Goal: Navigation & Orientation: Find specific page/section

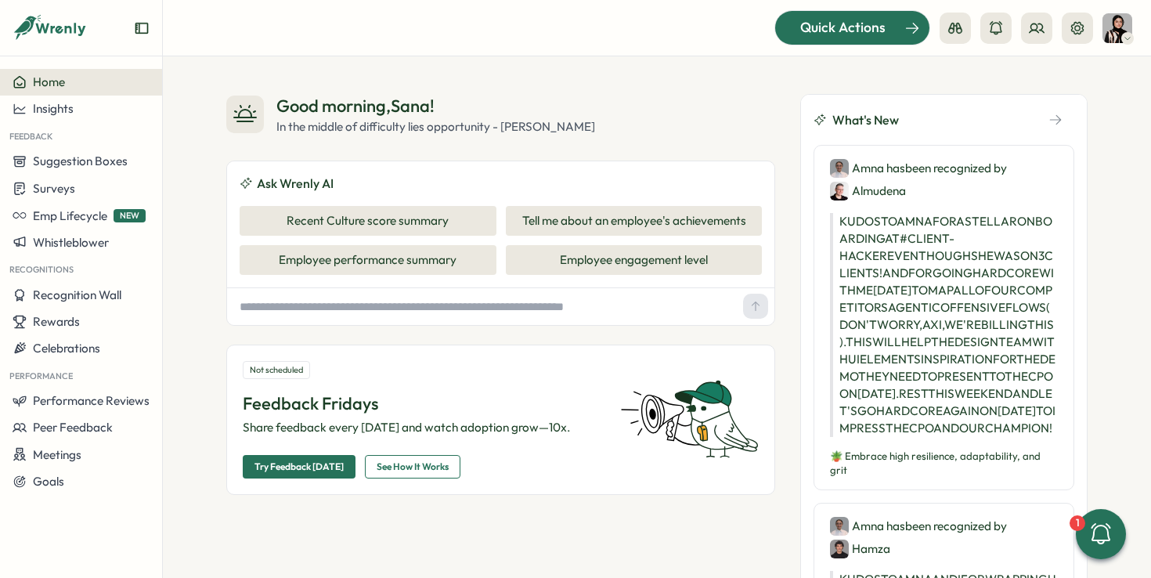
click at [843, 21] on span "Quick Actions" at bounding box center [842, 27] width 85 height 20
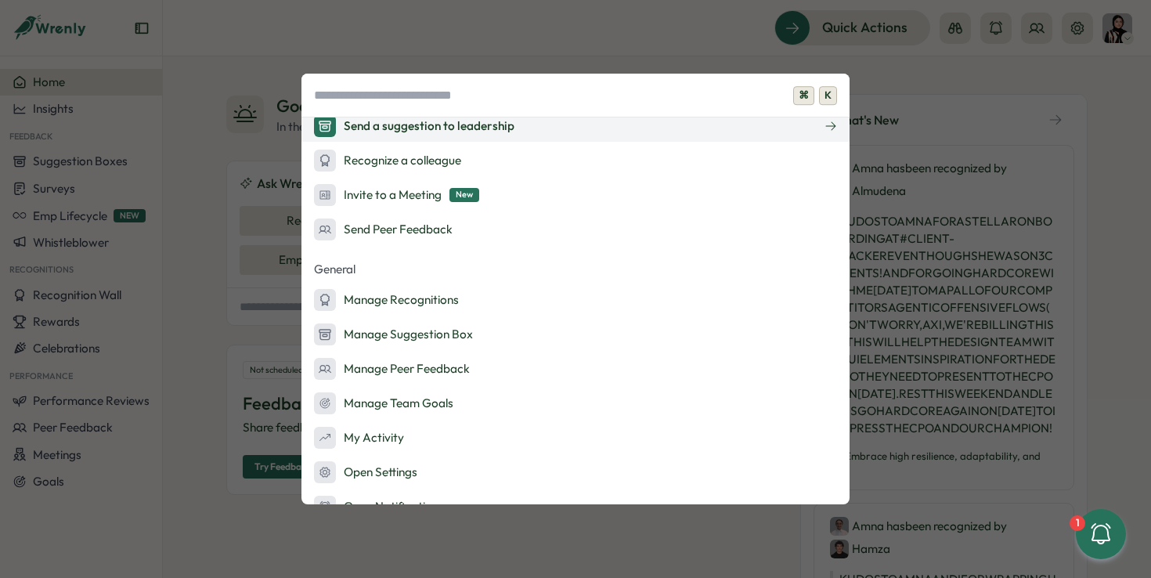
scroll to position [204, 0]
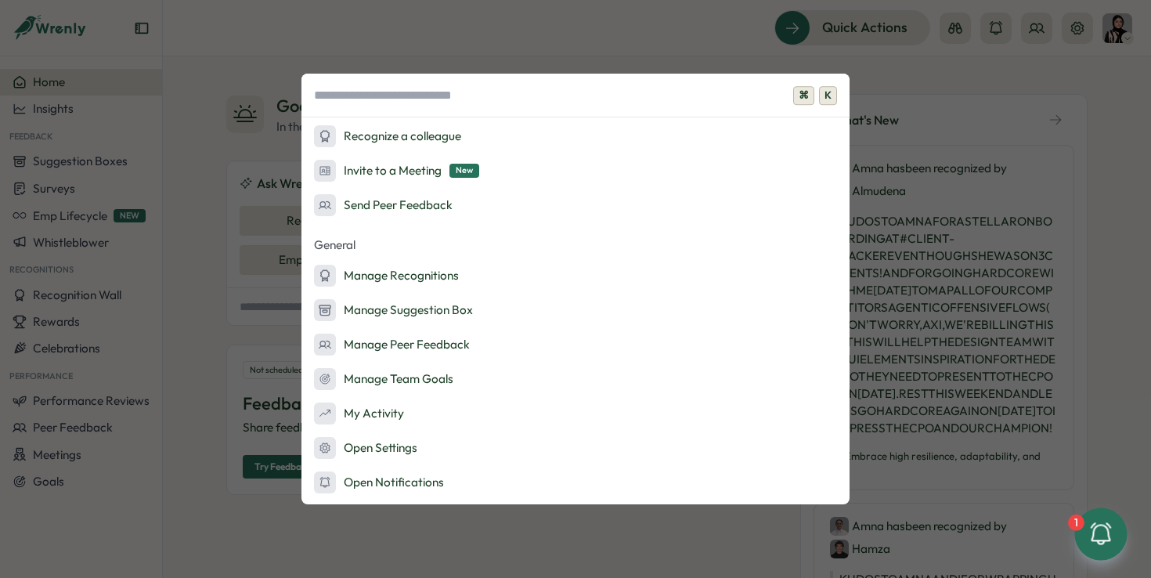
click at [1114, 533] on icon at bounding box center [1101, 534] width 27 height 27
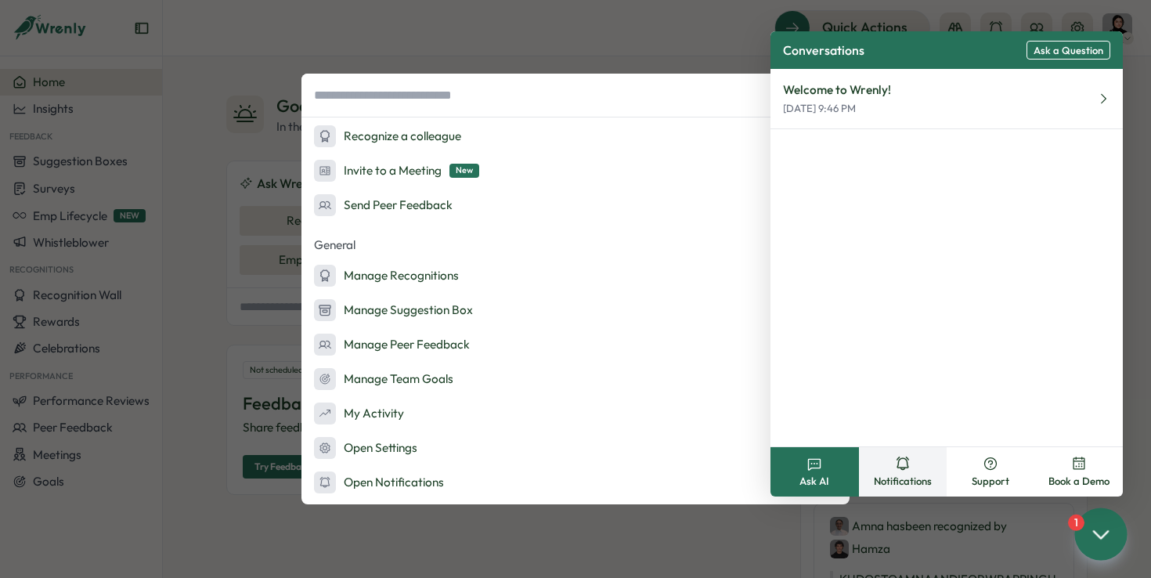
click at [901, 475] on span "Notifications" at bounding box center [903, 482] width 58 height 14
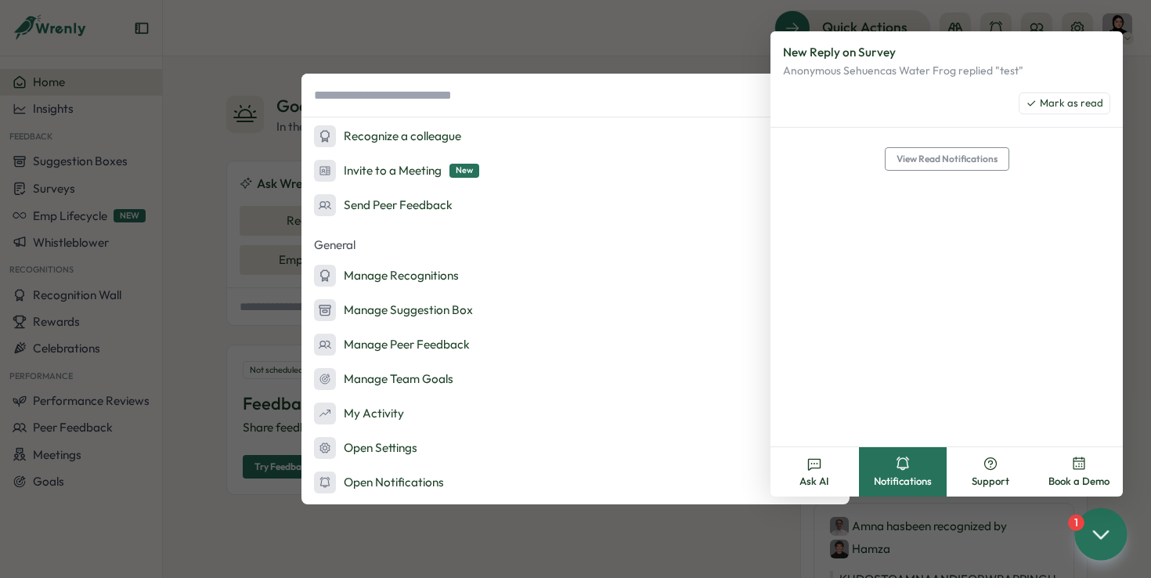
click at [656, 36] on div "⌘ K Admin Actions Set up Feedback Fridays Create a survey Quick Actions Ask AI …" at bounding box center [575, 289] width 1151 height 578
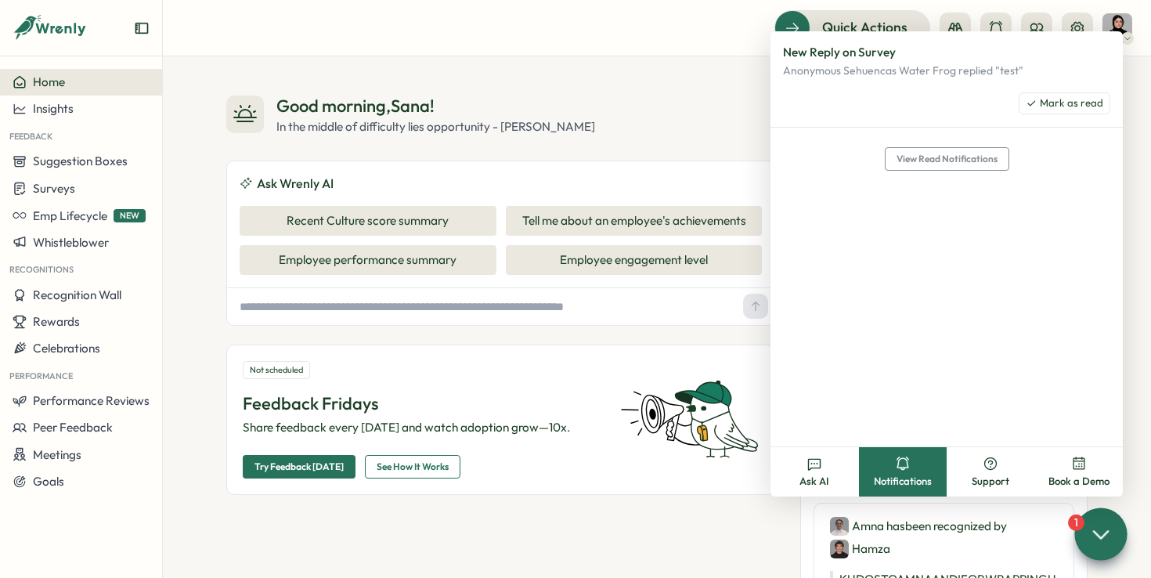
click at [1071, 524] on div "1" at bounding box center [1076, 523] width 16 height 16
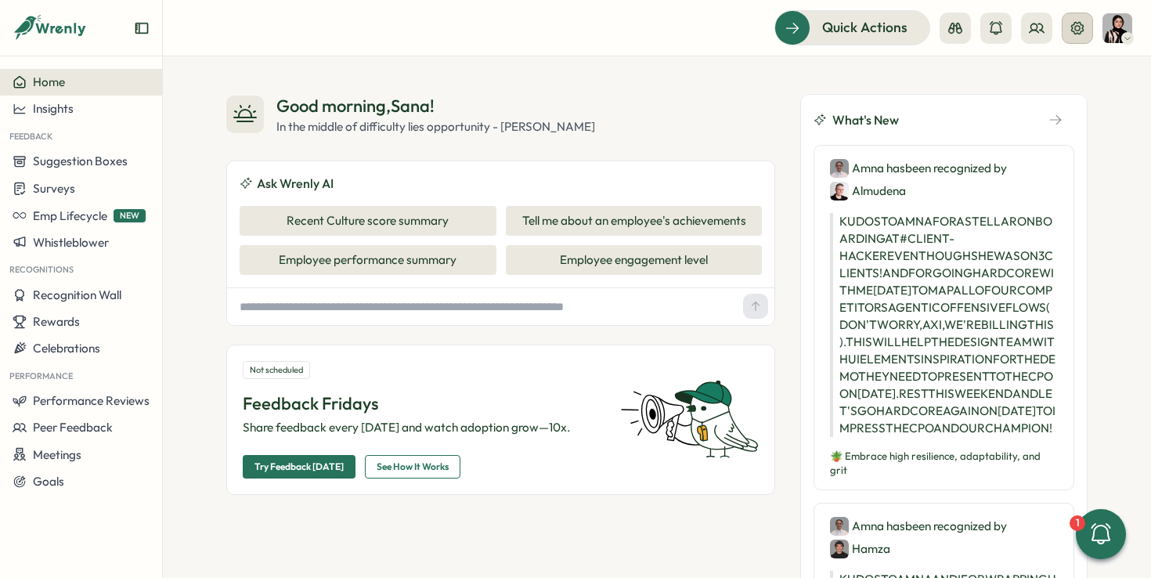
click at [1074, 27] on icon at bounding box center [1078, 28] width 16 height 16
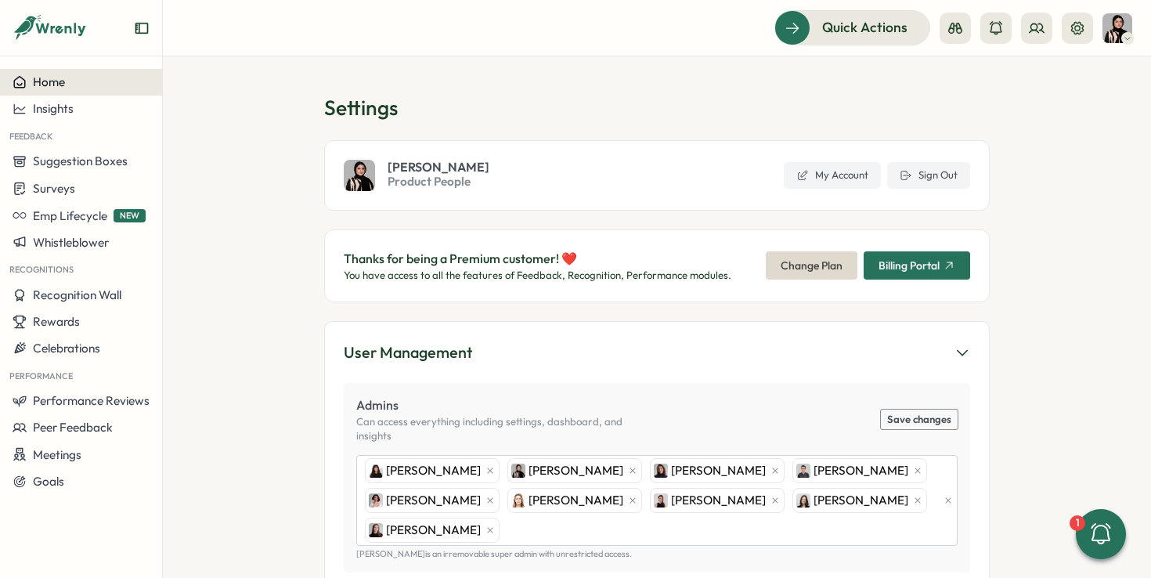
click at [114, 81] on div "Home" at bounding box center [81, 82] width 137 height 14
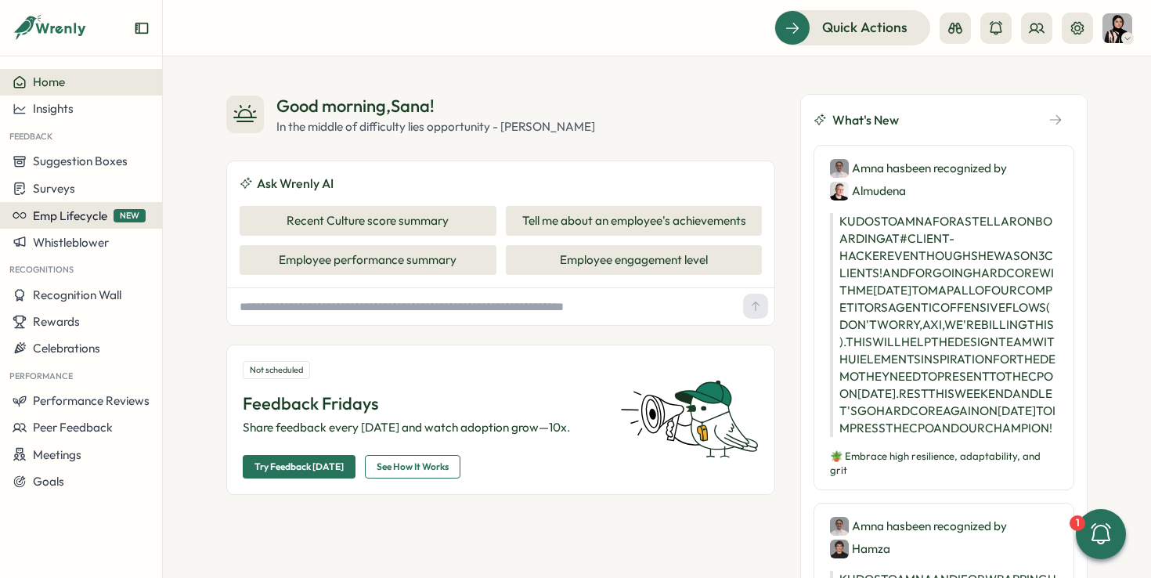
click at [127, 213] on span "NEW" at bounding box center [130, 215] width 32 height 13
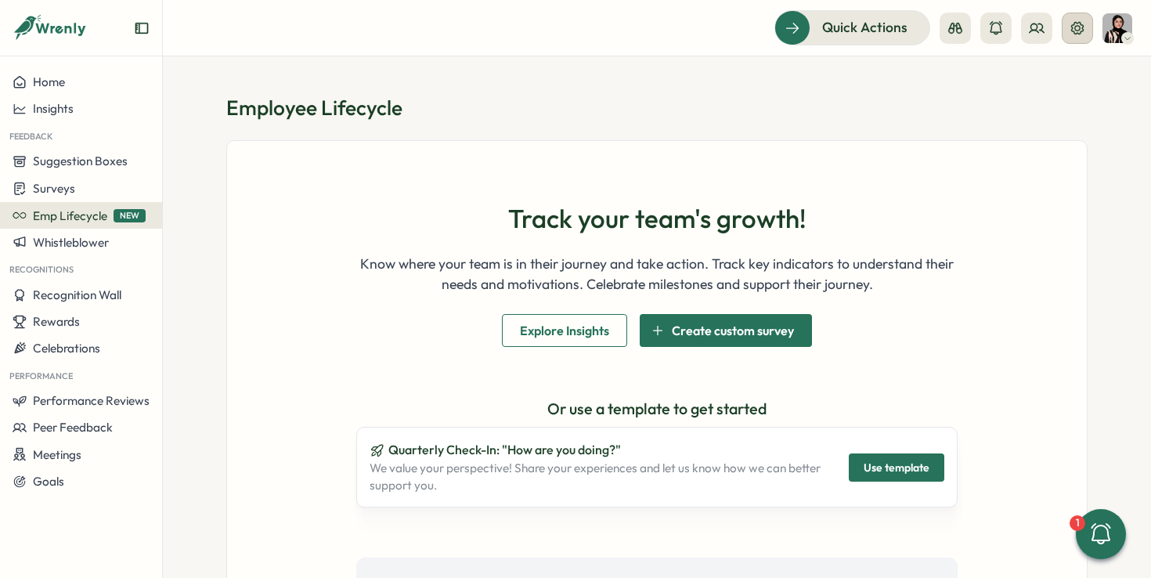
click at [1084, 22] on icon at bounding box center [1078, 28] width 16 height 16
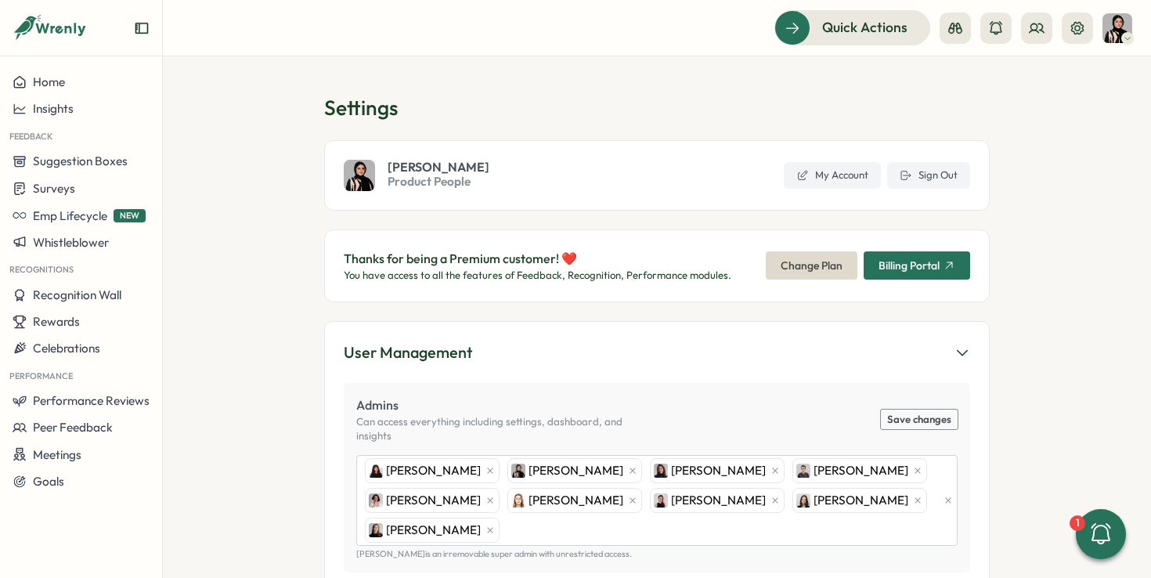
click at [1122, 23] on img at bounding box center [1118, 28] width 30 height 30
click at [969, 24] on button at bounding box center [955, 28] width 31 height 31
click at [984, 150] on div "Employee View" at bounding box center [955, 143] width 107 height 17
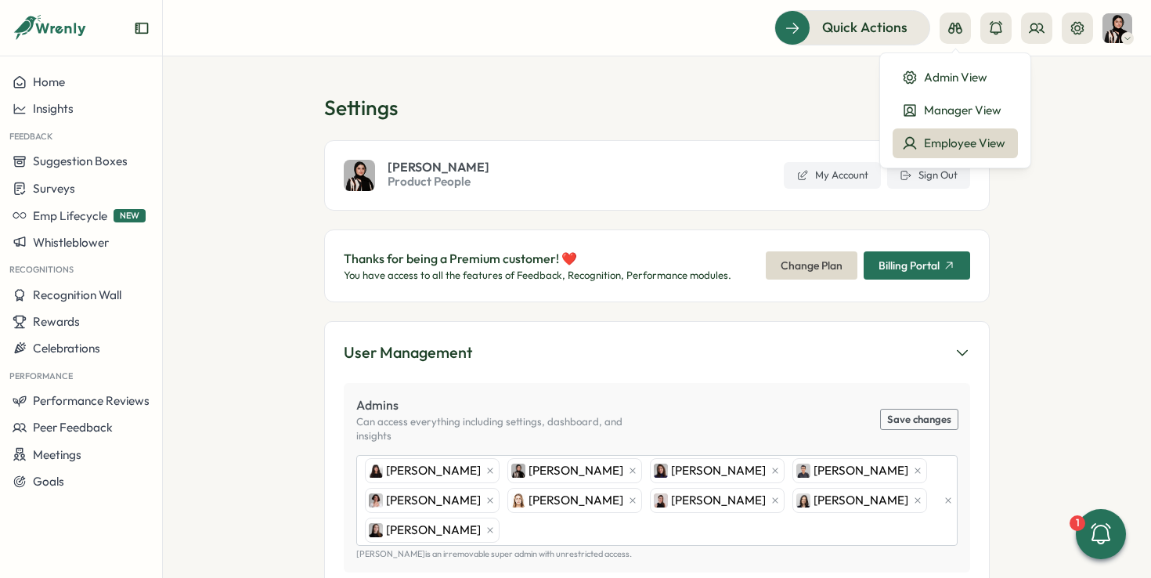
click at [984, 150] on div "Employee View" at bounding box center [955, 143] width 107 height 17
